Goal: Task Accomplishment & Management: Use online tool/utility

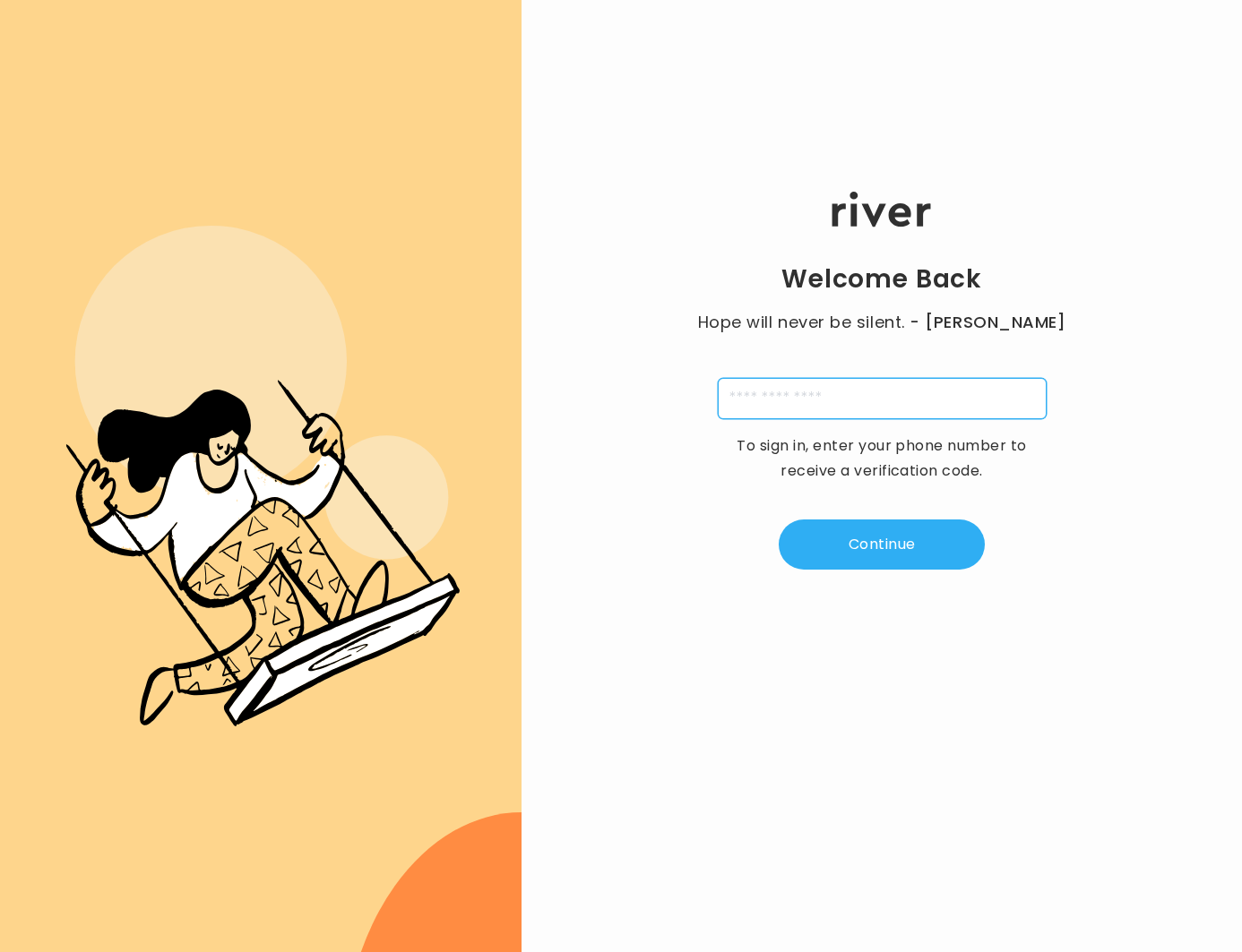
click at [767, 399] on input "tel" at bounding box center [882, 399] width 329 height 41
type input "**********"
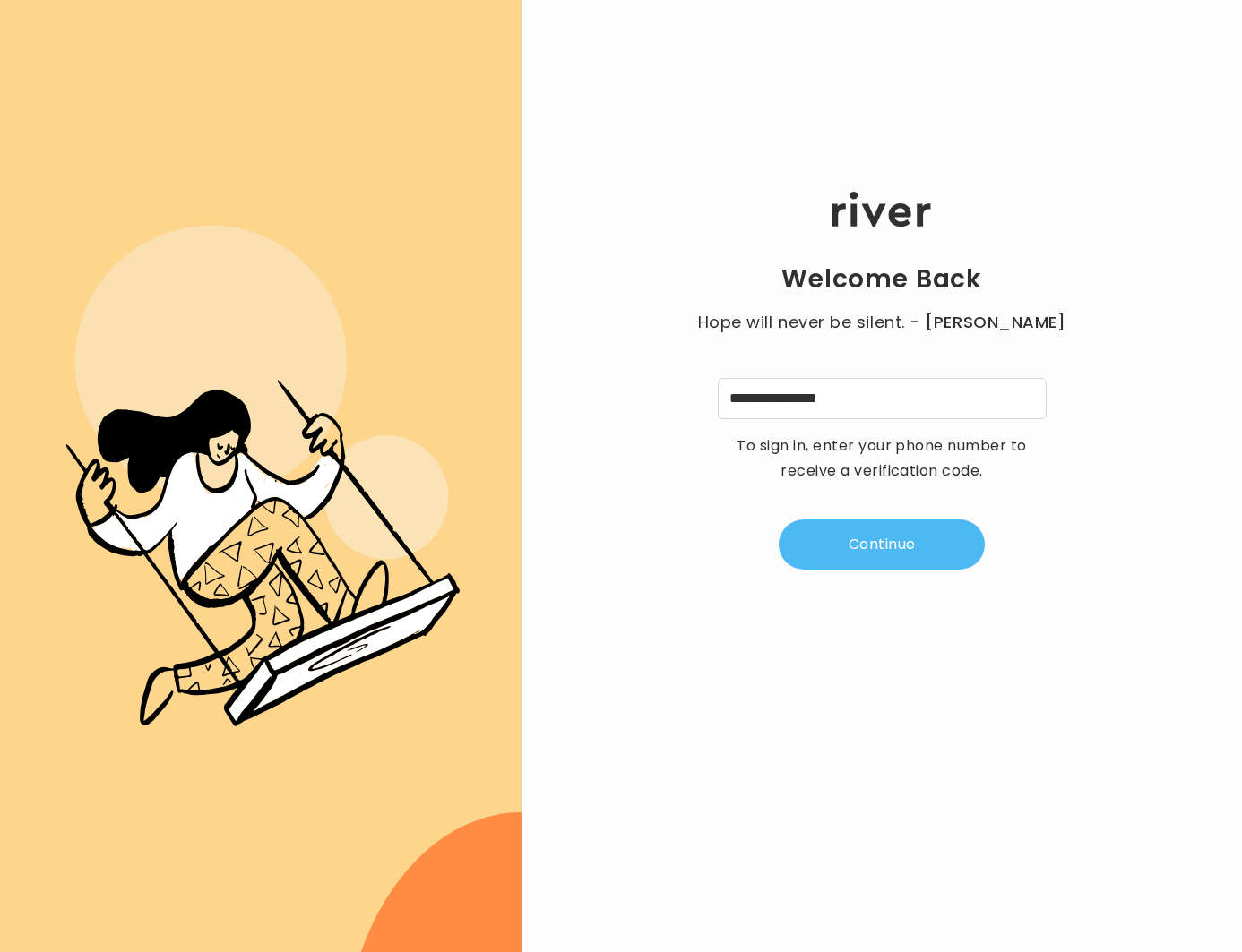
click at [842, 539] on button "Continue" at bounding box center [881, 545] width 207 height 50
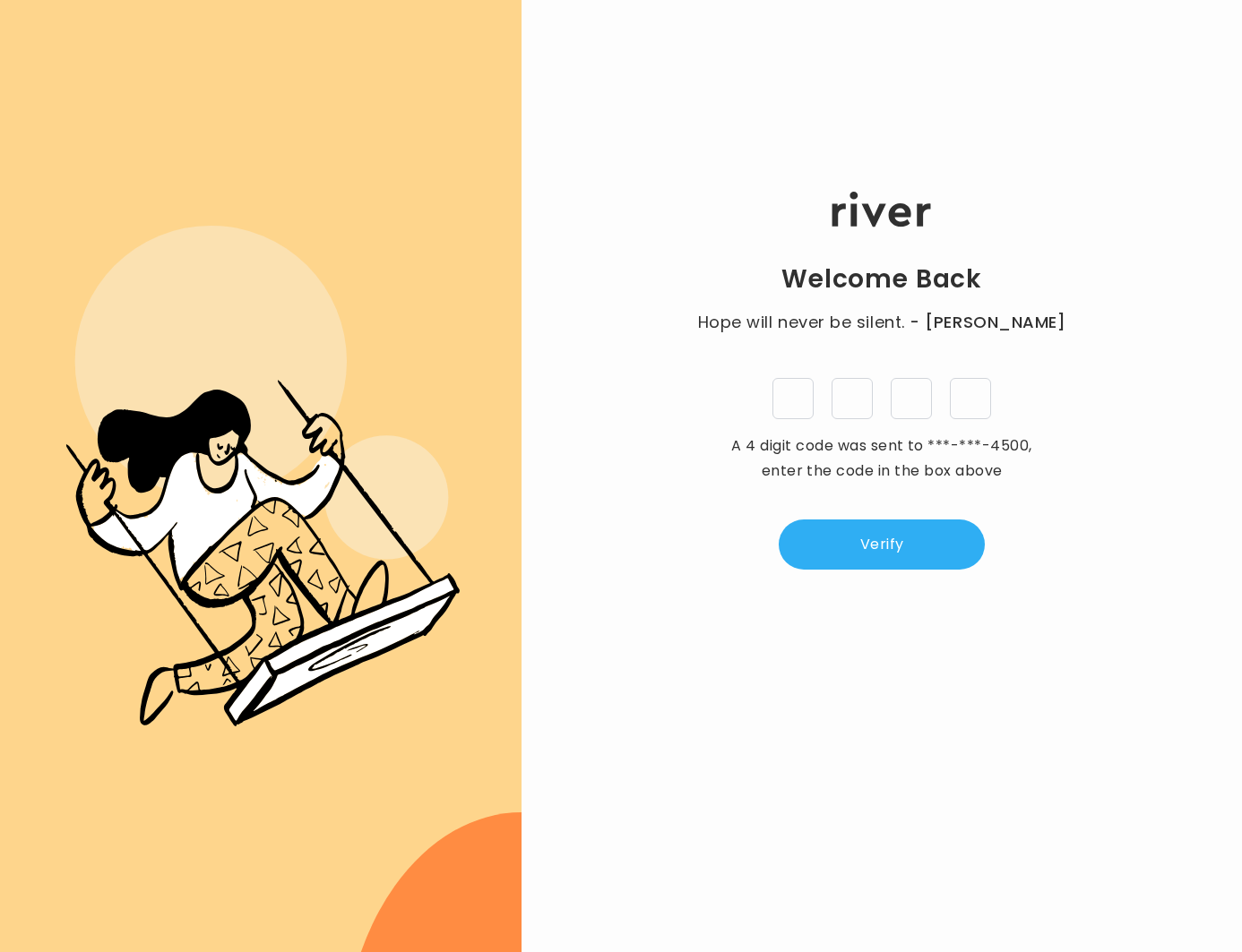
type input "*"
click at [881, 560] on button "Verify" at bounding box center [881, 545] width 207 height 50
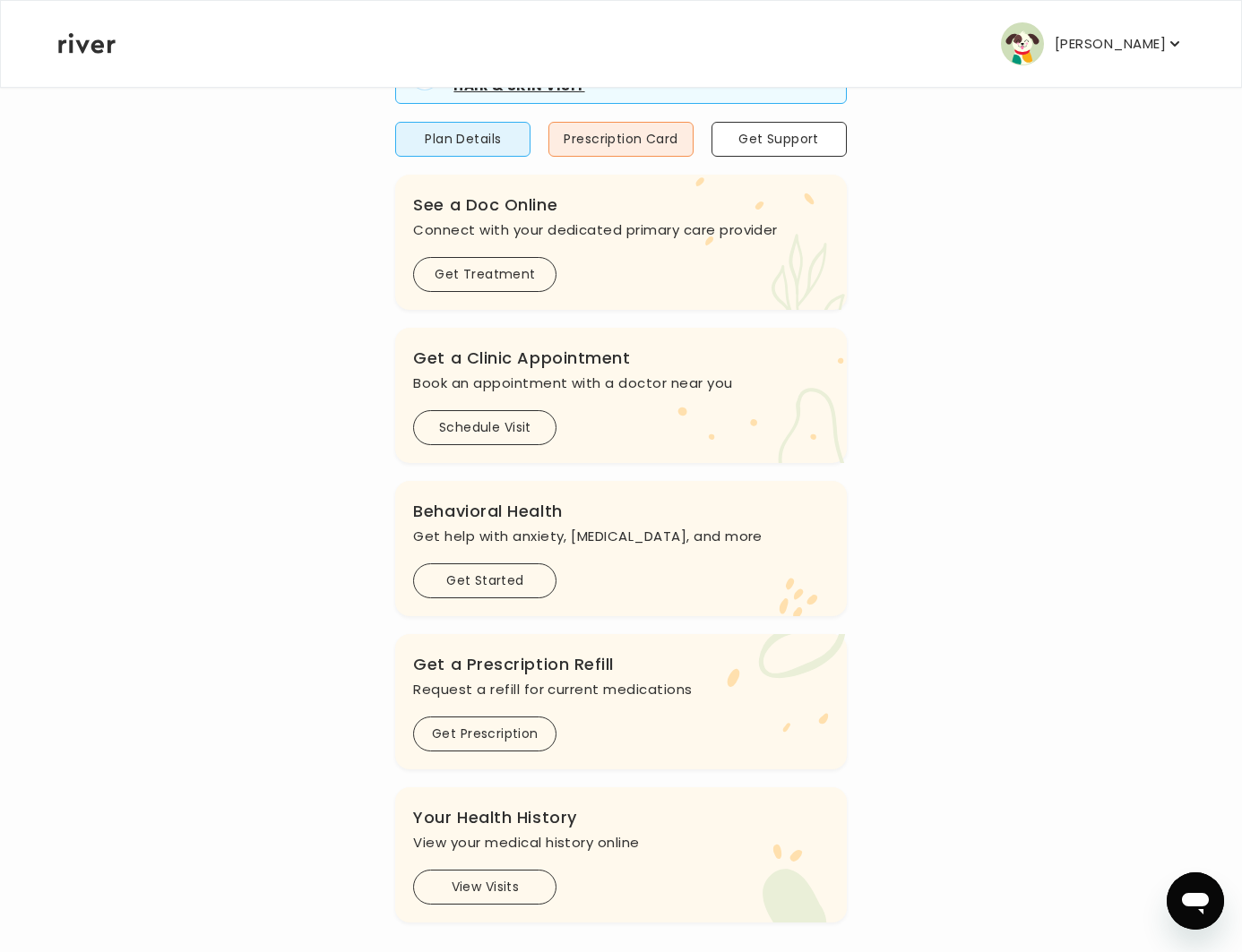
scroll to position [248, 0]
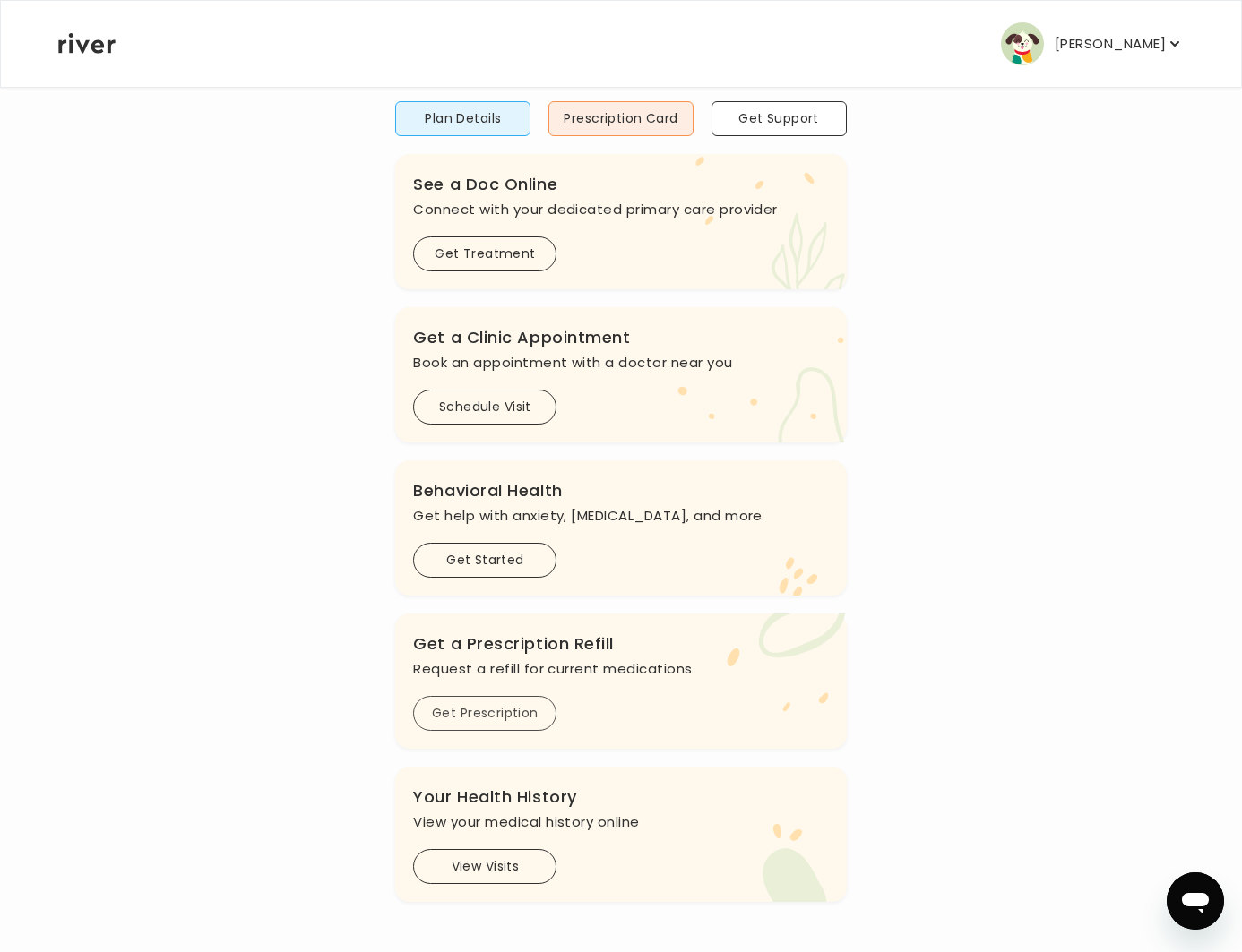
click at [473, 711] on button "Get Prescription" at bounding box center [484, 713] width 143 height 35
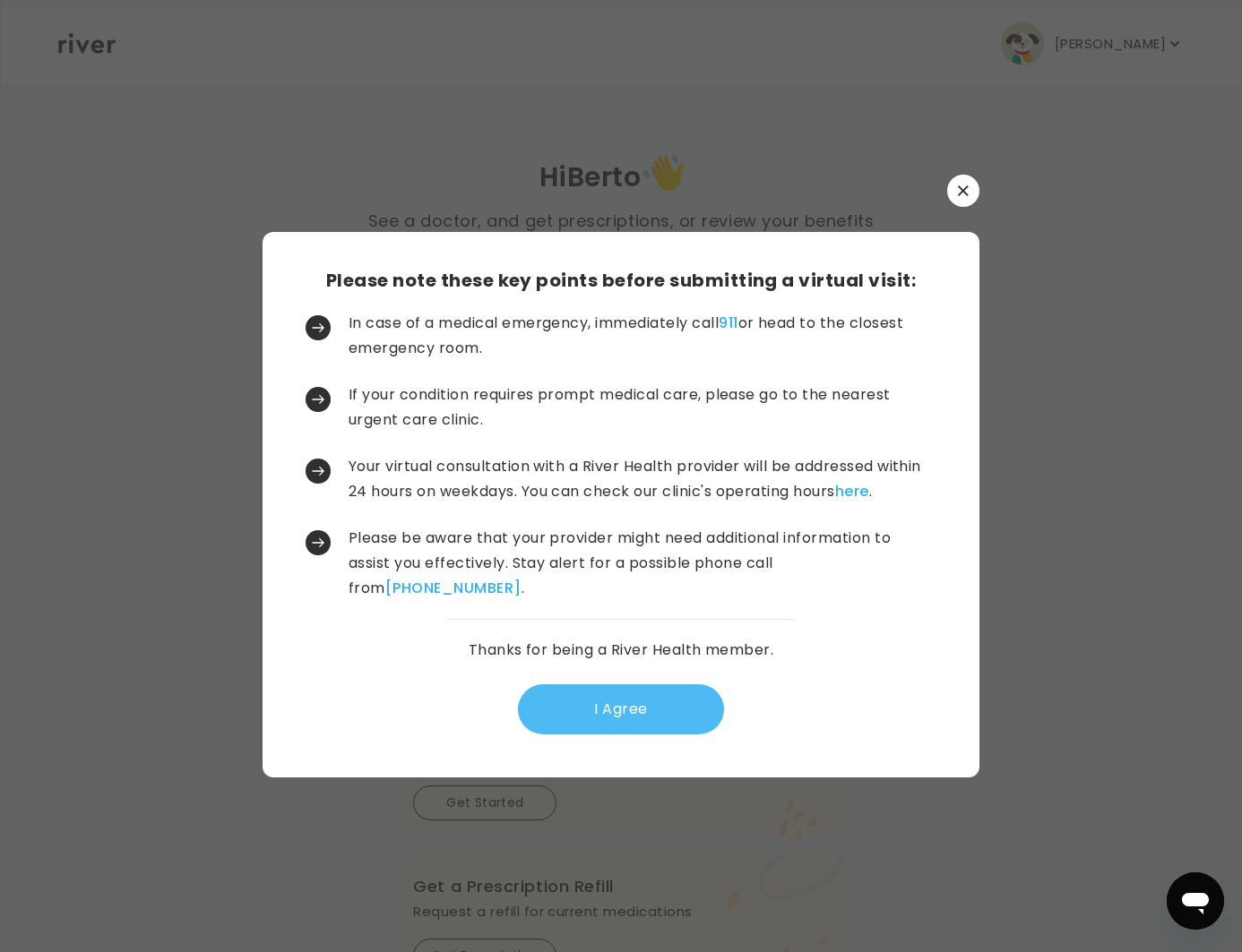
click at [606, 718] on button "I Agree" at bounding box center [621, 710] width 207 height 50
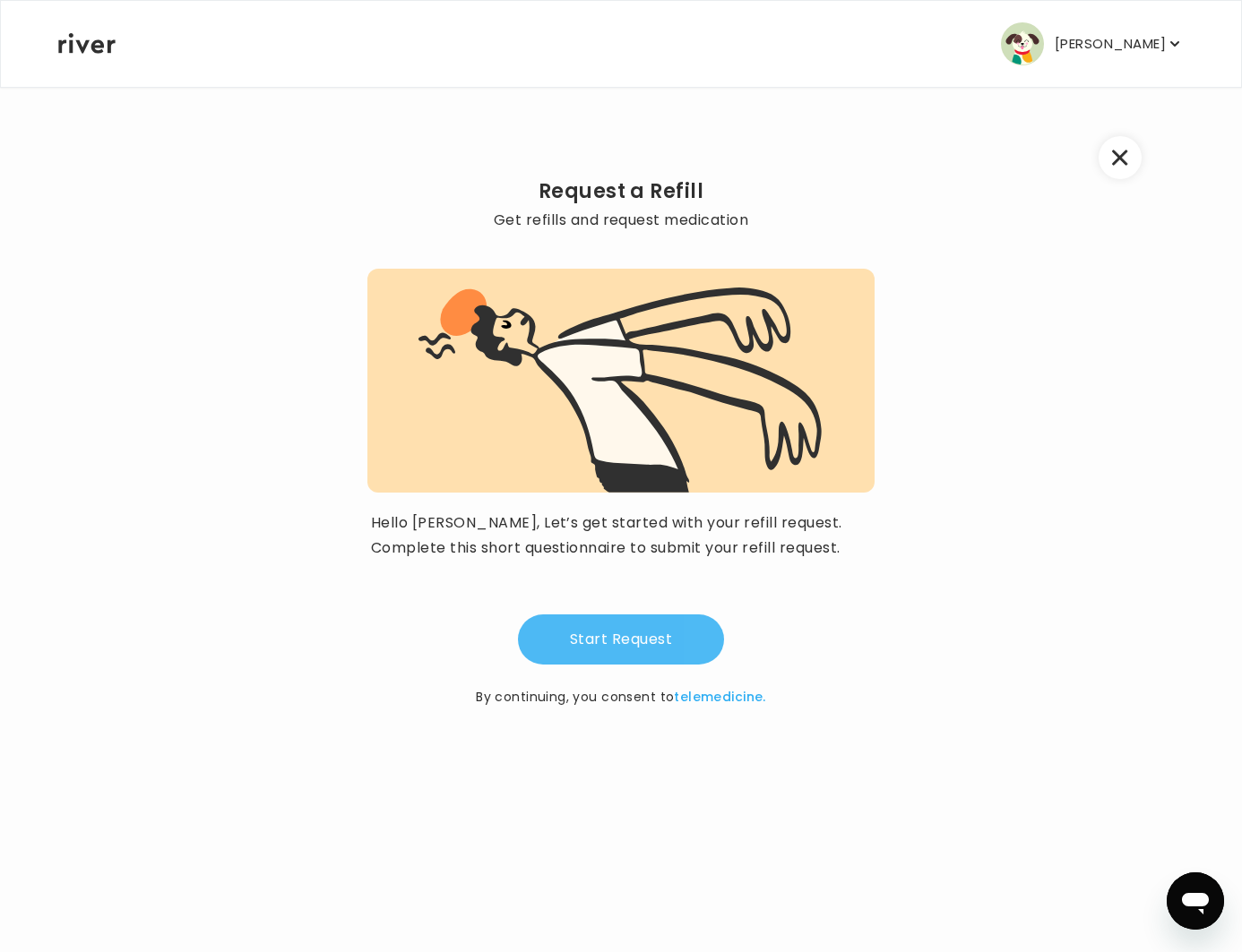
click at [620, 648] on button "Start Request" at bounding box center [621, 640] width 207 height 50
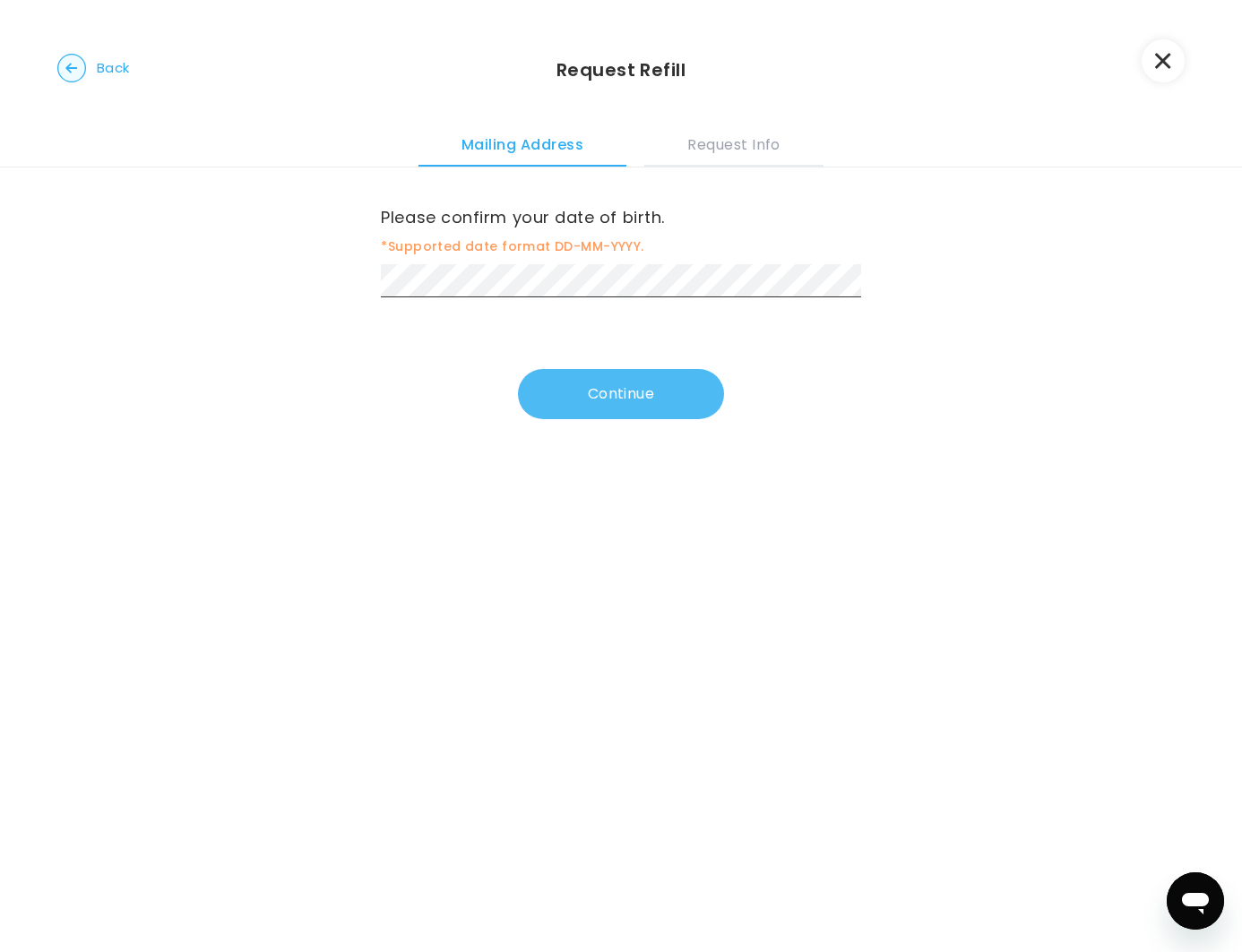
click at [631, 406] on button "Continue" at bounding box center [621, 394] width 207 height 50
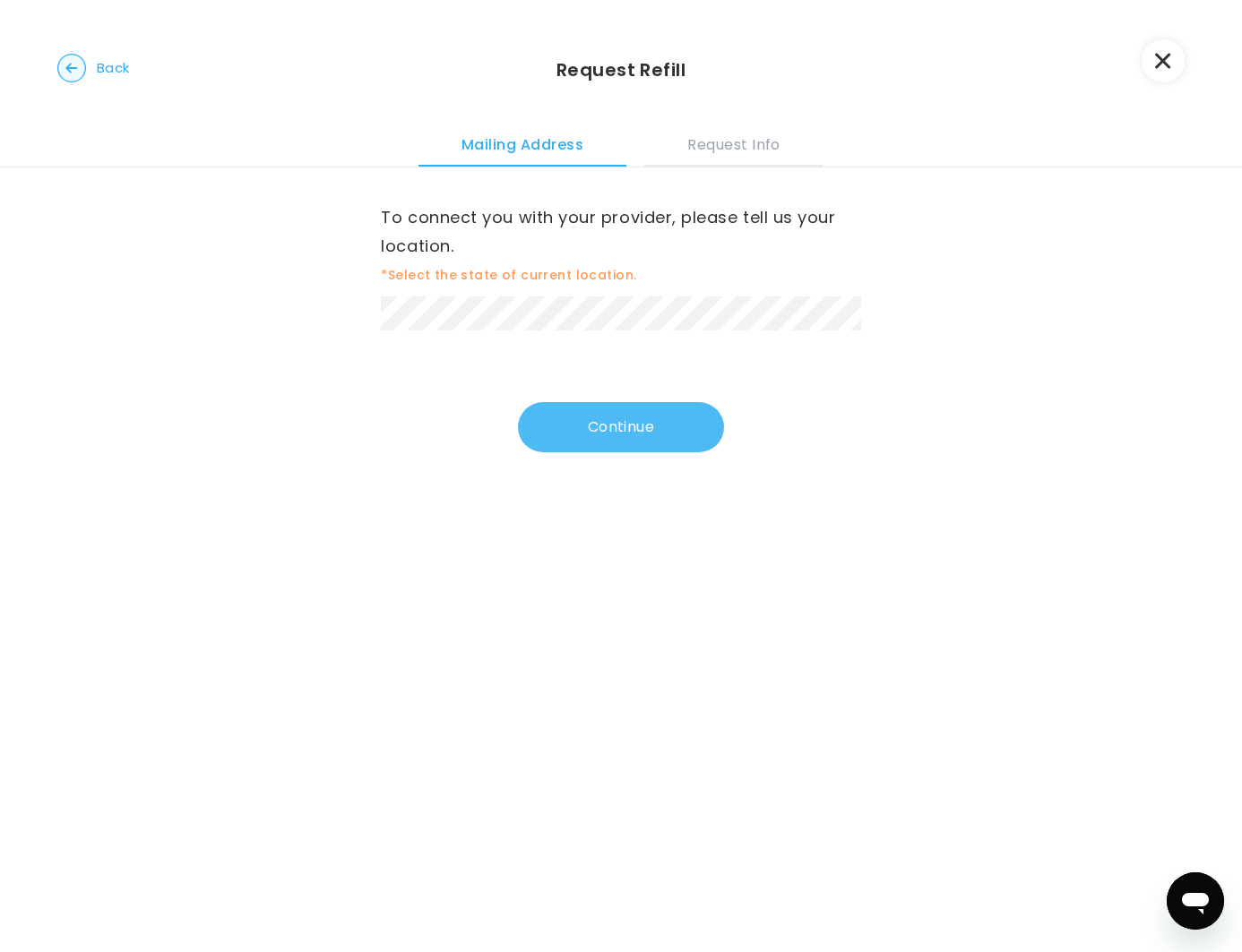
click at [623, 431] on button "Continue" at bounding box center [621, 427] width 207 height 50
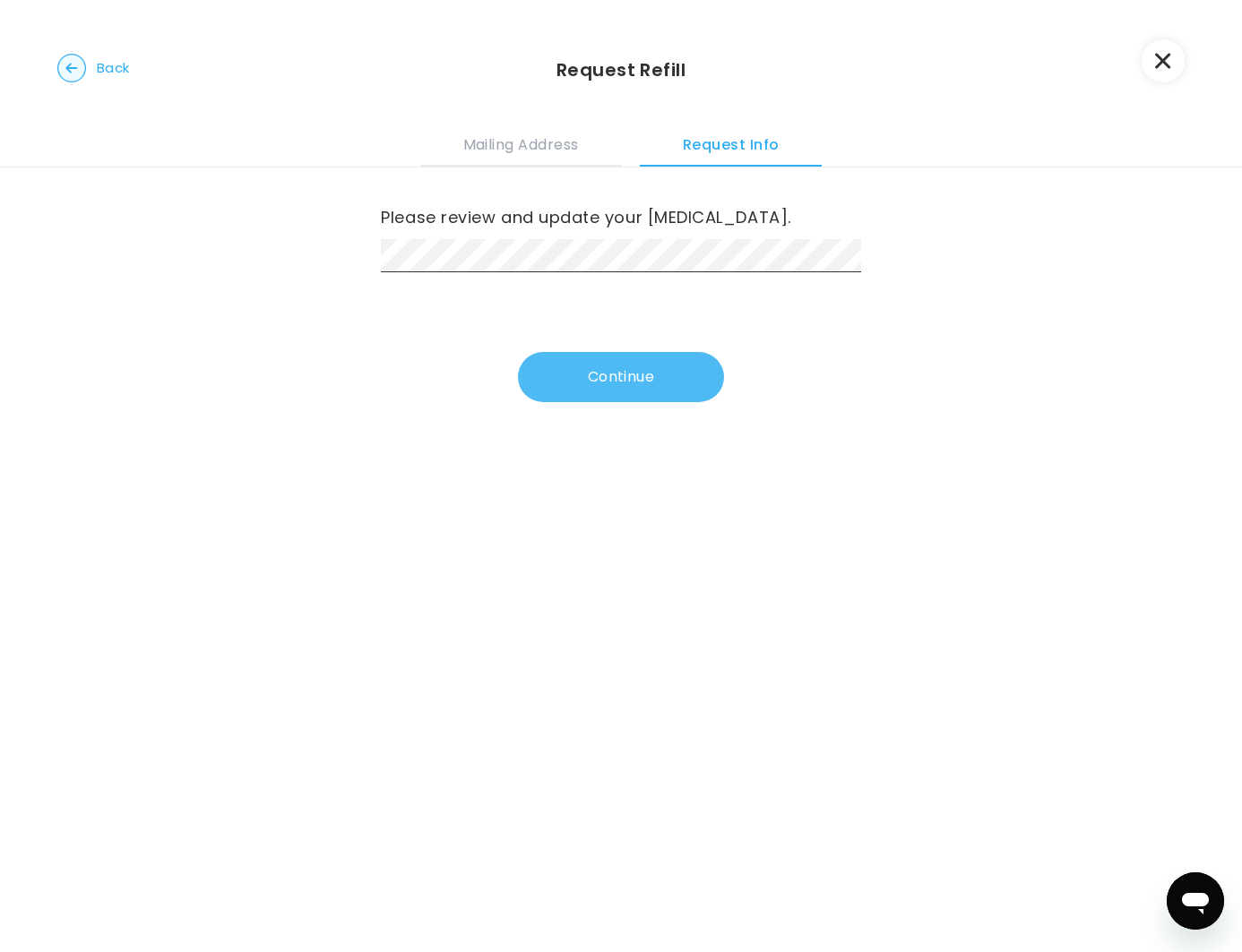
click at [620, 384] on button "Continue" at bounding box center [621, 377] width 207 height 50
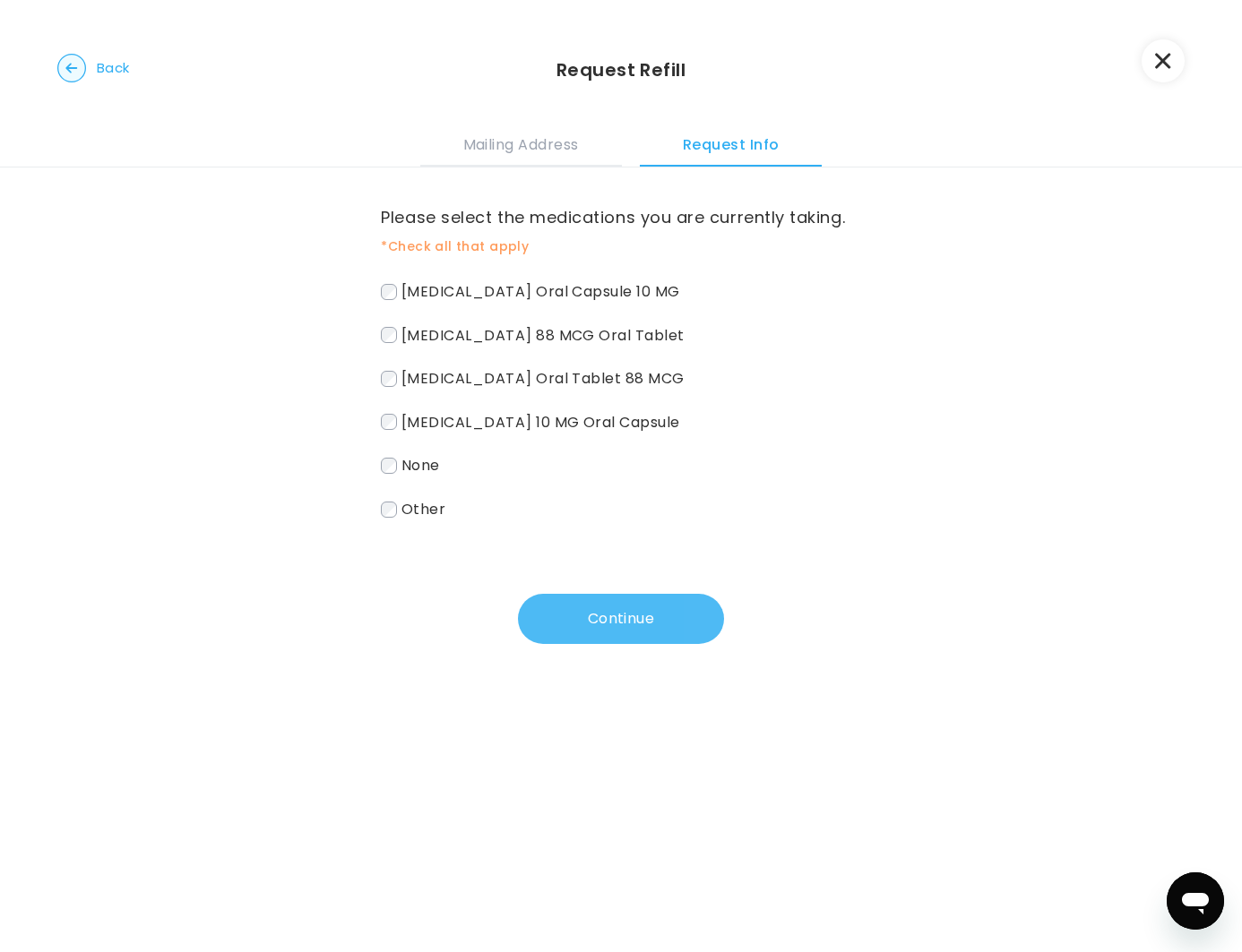
click at [596, 624] on button "Continue" at bounding box center [621, 619] width 207 height 50
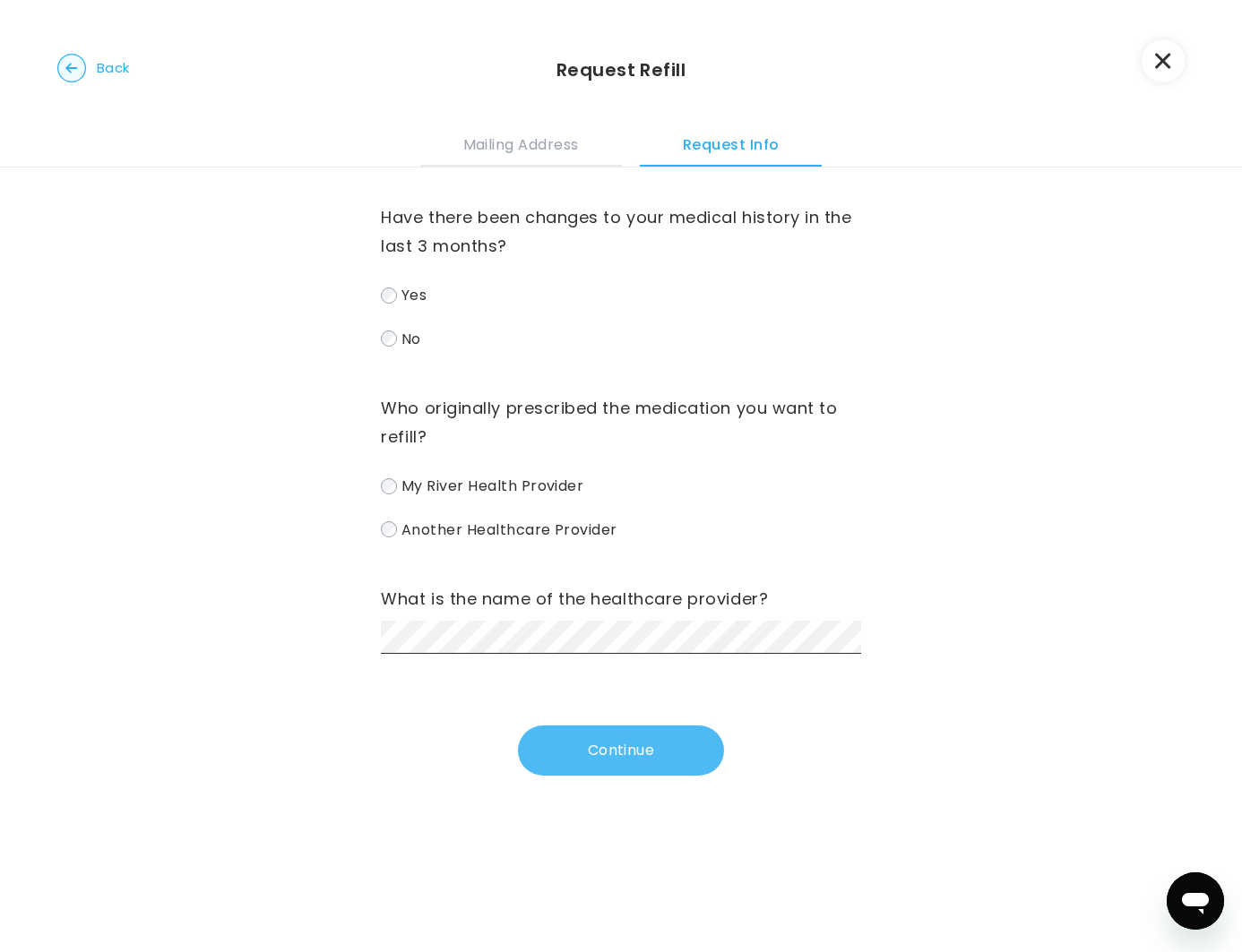
click at [556, 752] on button "Continue" at bounding box center [621, 751] width 207 height 50
